Goal: Transaction & Acquisition: Obtain resource

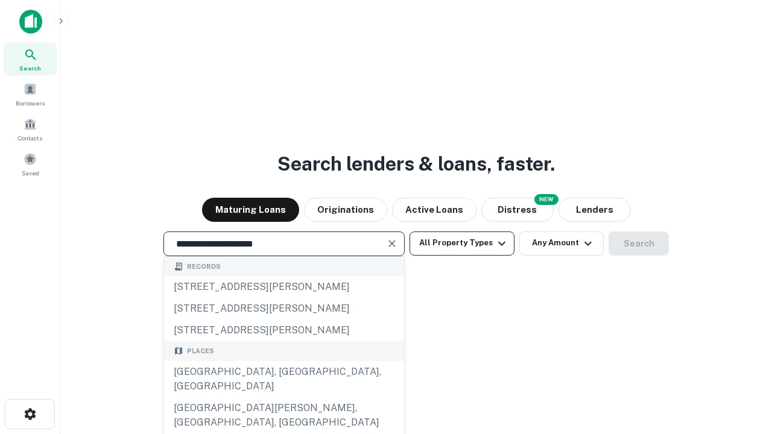
click at [283, 397] on div "[GEOGRAPHIC_DATA], [GEOGRAPHIC_DATA], [GEOGRAPHIC_DATA]" at bounding box center [284, 379] width 240 height 36
click at [462, 243] on button "All Property Types" at bounding box center [461, 243] width 105 height 24
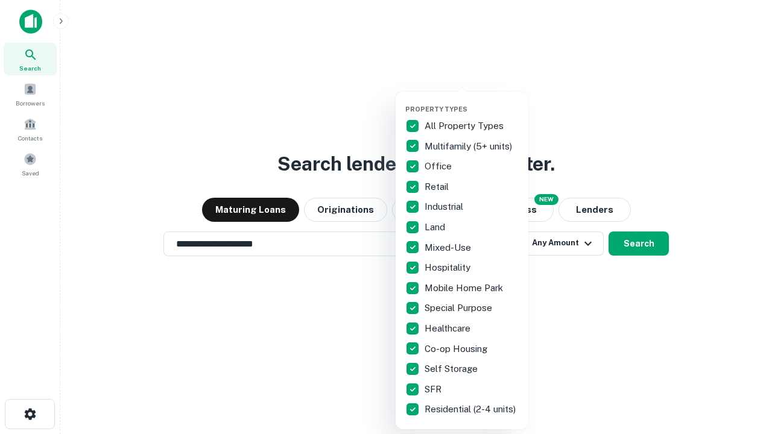
type input "**********"
click at [471, 101] on button "button" at bounding box center [471, 101] width 133 height 1
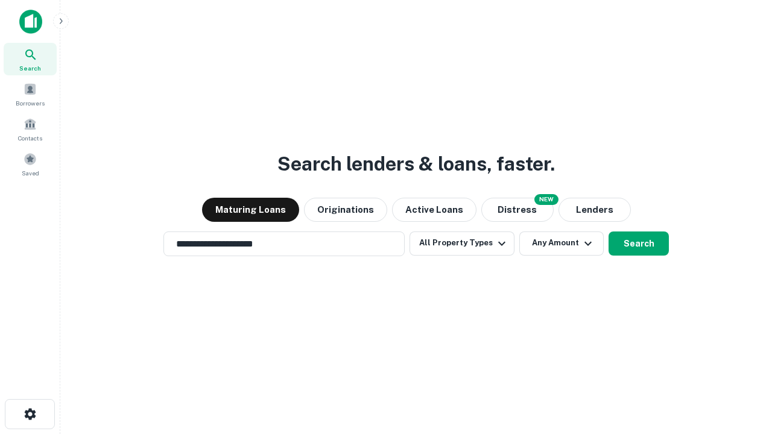
scroll to position [19, 0]
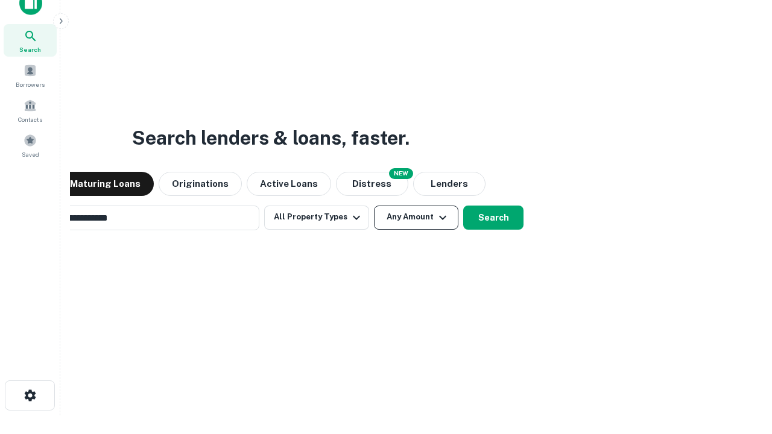
click at [374, 206] on button "Any Amount" at bounding box center [416, 218] width 84 height 24
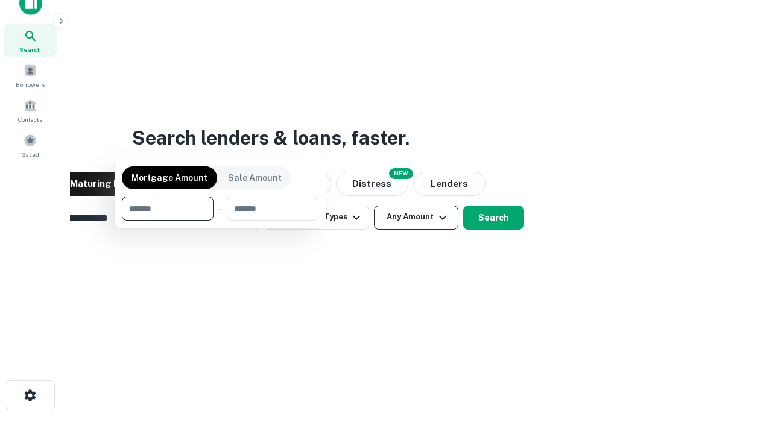
scroll to position [19, 0]
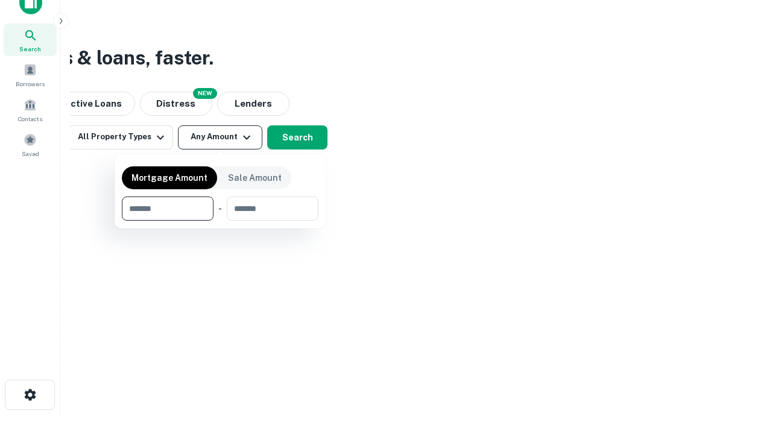
type input "*******"
click at [220, 221] on button "button" at bounding box center [220, 221] width 197 height 1
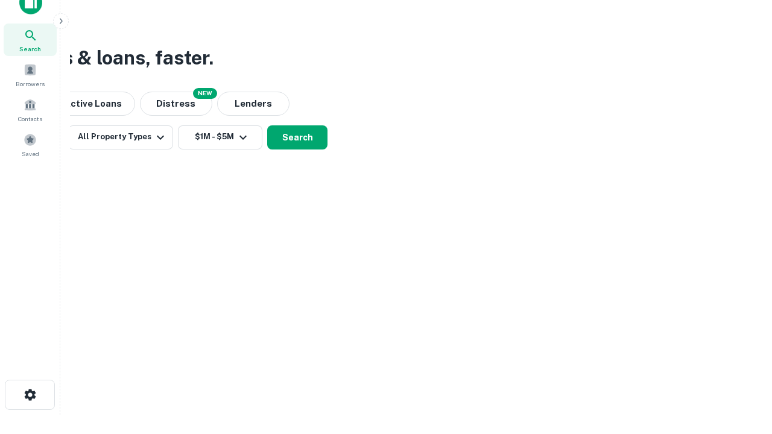
scroll to position [19, 0]
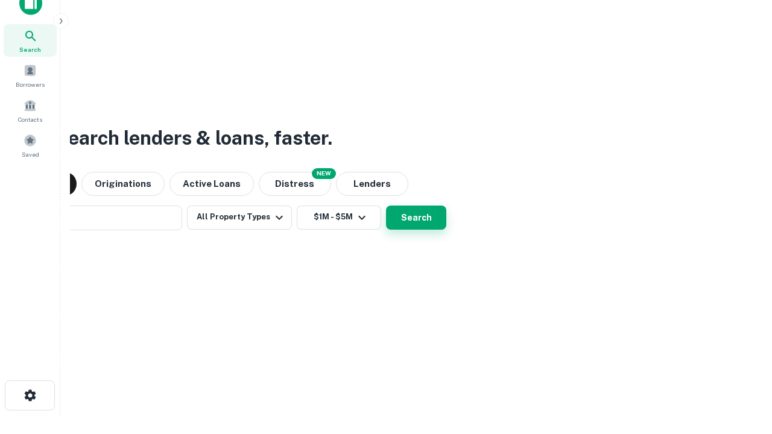
click at [386, 206] on button "Search" at bounding box center [416, 218] width 60 height 24
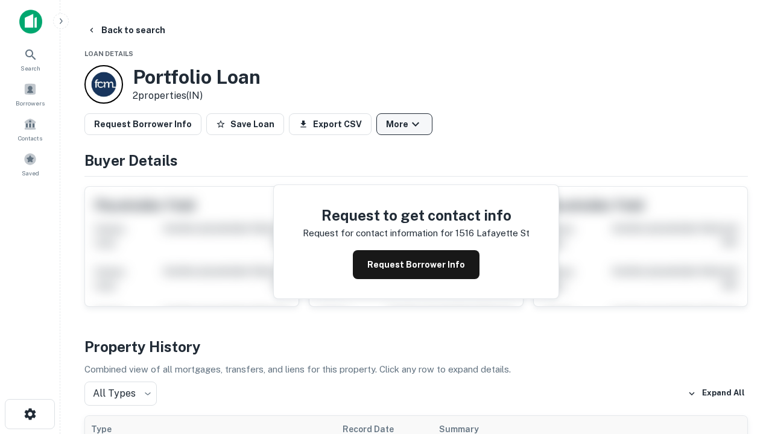
click at [404, 124] on button "More" at bounding box center [404, 124] width 56 height 22
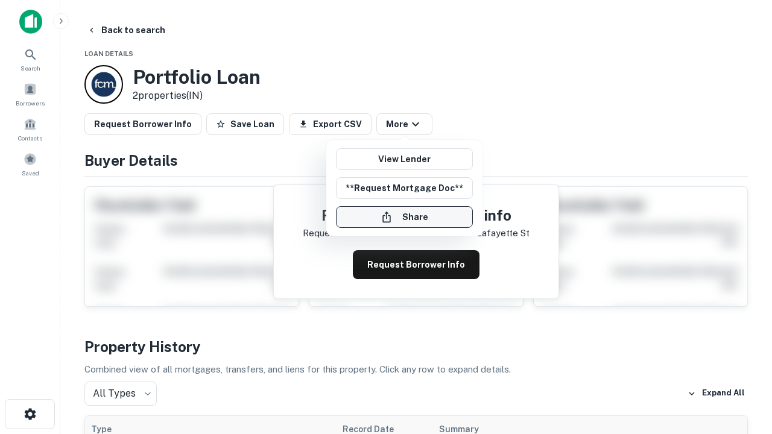
click at [404, 217] on button "Share" at bounding box center [404, 217] width 137 height 22
